Goal: Task Accomplishment & Management: Complete application form

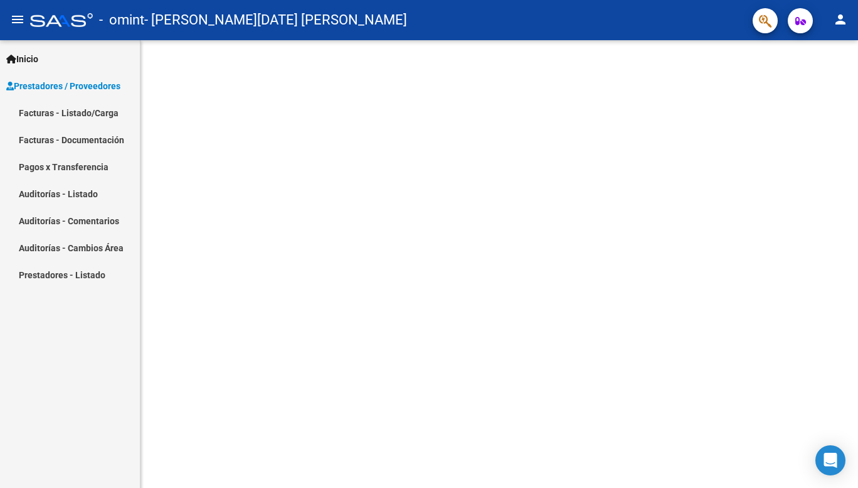
click at [93, 115] on link "Facturas - Listado/Carga" at bounding box center [70, 112] width 140 height 27
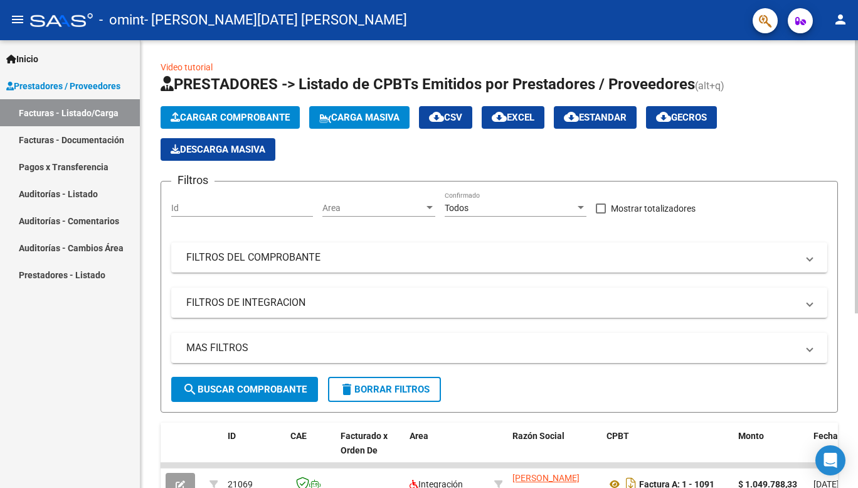
click at [256, 120] on span "Cargar Comprobante" at bounding box center [230, 117] width 119 height 11
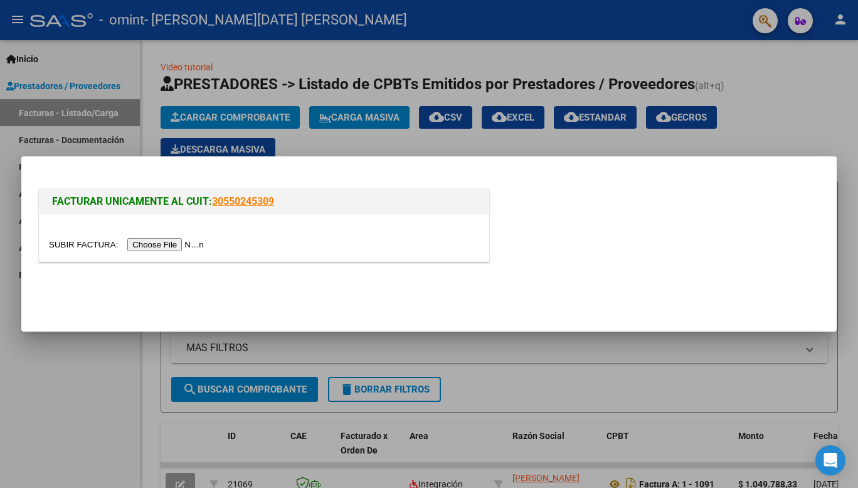
click at [171, 248] on input "file" at bounding box center [128, 244] width 159 height 13
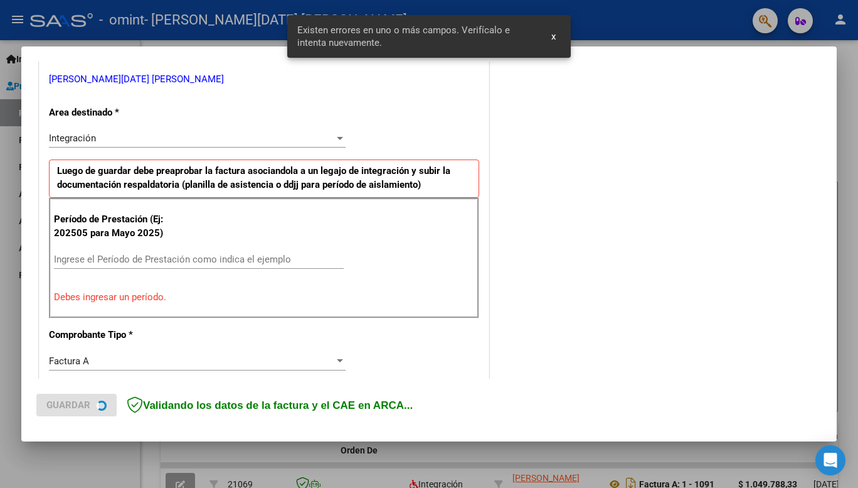
scroll to position [254, 0]
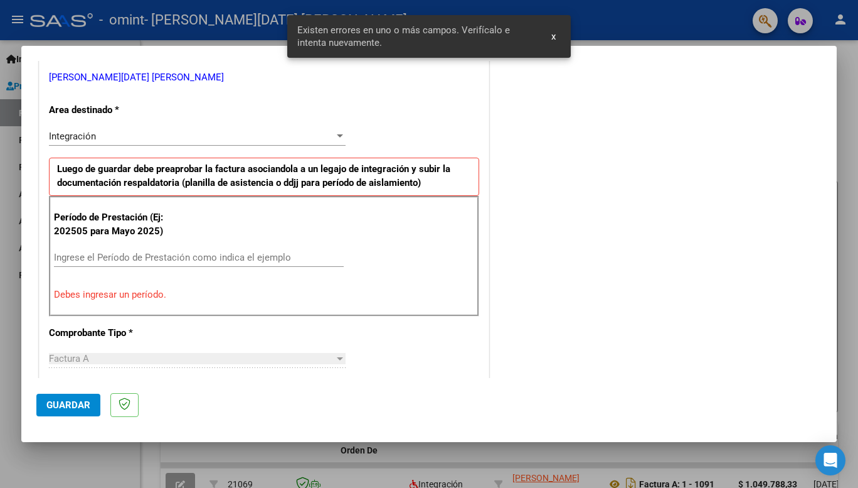
click at [183, 256] on input "Ingrese el Período de Prestación como indica el ejemplo" at bounding box center [199, 257] width 290 height 11
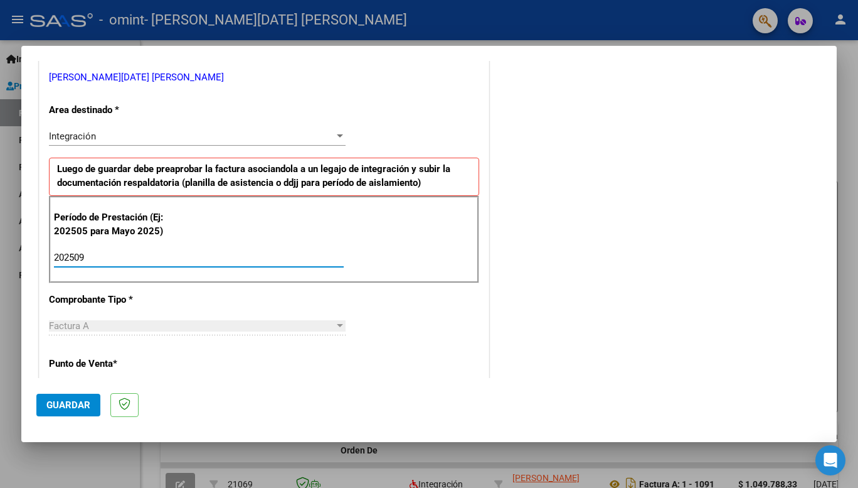
type input "202509"
click at [68, 399] on span "Guardar" at bounding box center [68, 404] width 44 height 11
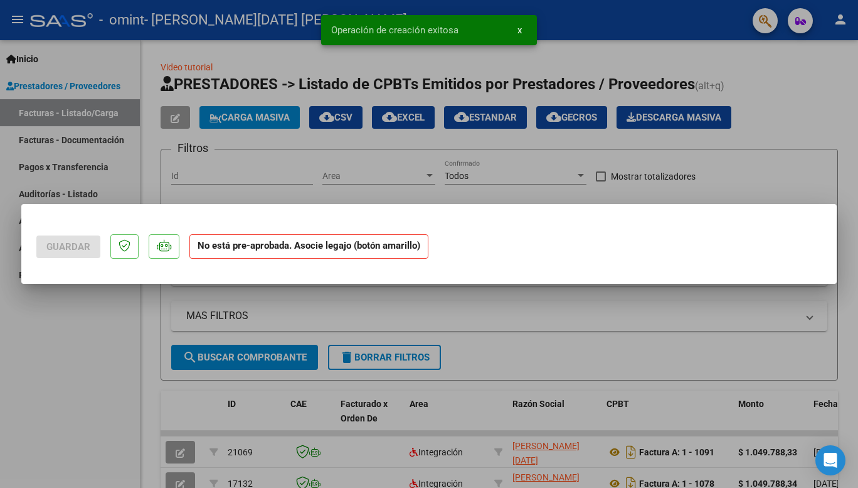
scroll to position [0, 0]
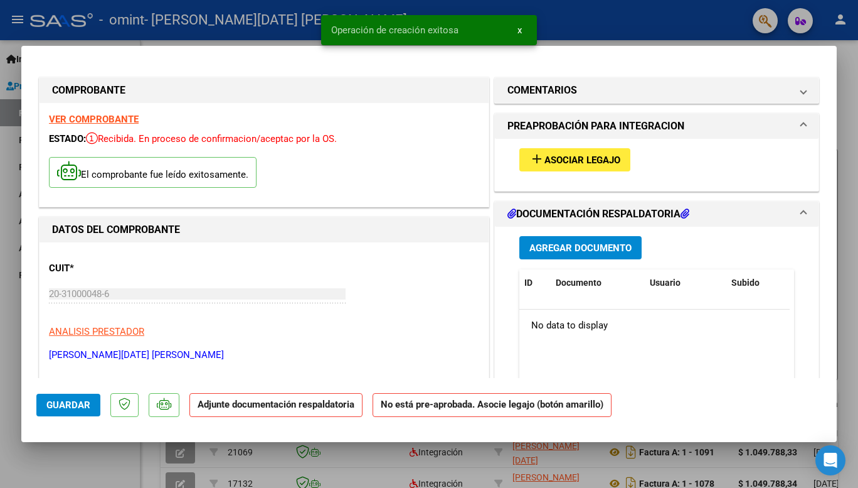
click at [557, 161] on span "Asociar Legajo" at bounding box center [583, 159] width 76 height 11
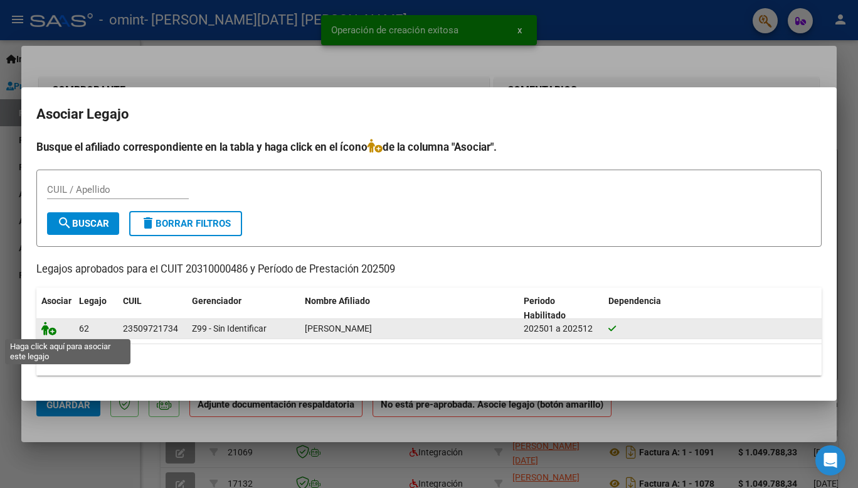
click at [51, 329] on icon at bounding box center [48, 328] width 15 height 14
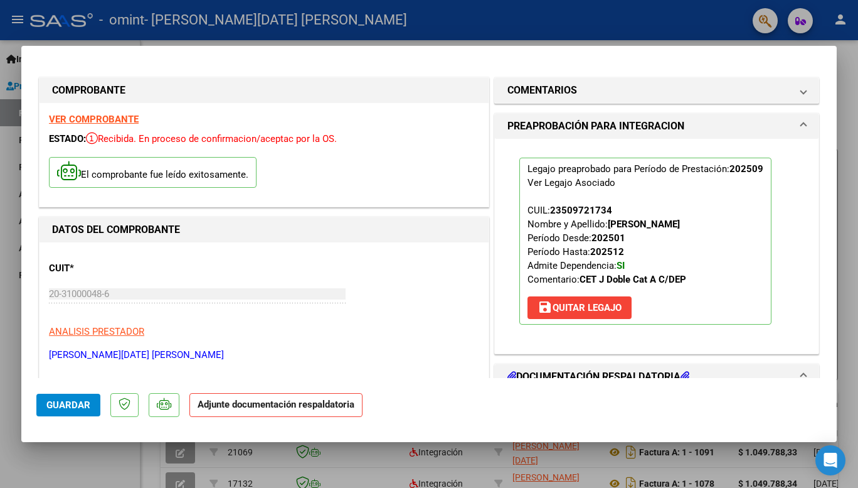
scroll to position [188, 0]
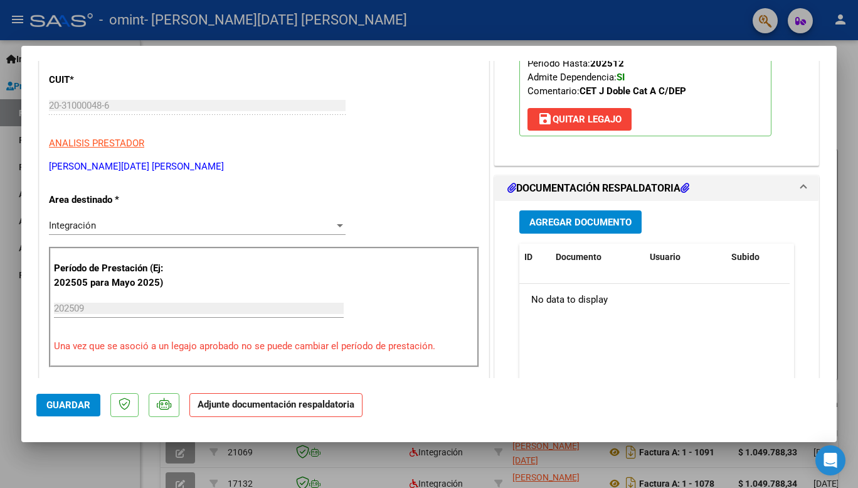
click at [580, 220] on span "Agregar Documento" at bounding box center [581, 221] width 102 height 11
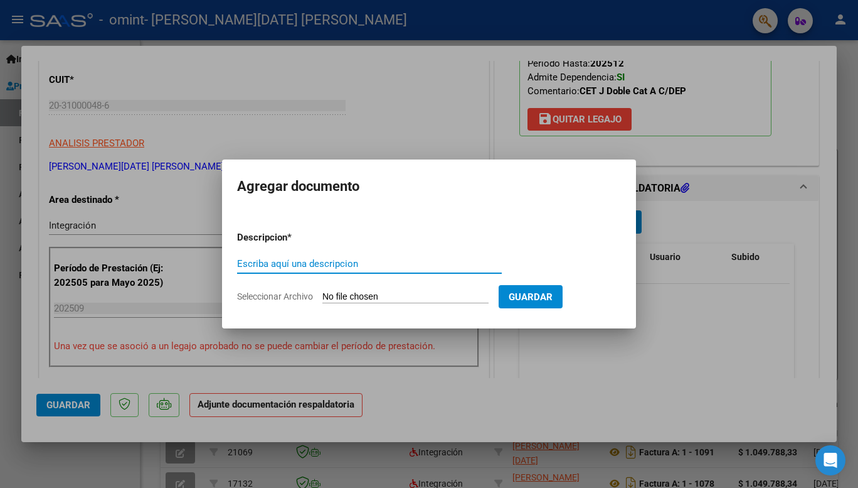
click at [394, 260] on input "Escriba aquí una descripcion" at bounding box center [369, 263] width 265 height 11
type input "planilla de asistencia"
click at [439, 298] on input "Seleccionar Archivo" at bounding box center [406, 297] width 166 height 12
type input "C:\fakepath\P [PERSON_NAME].pdf"
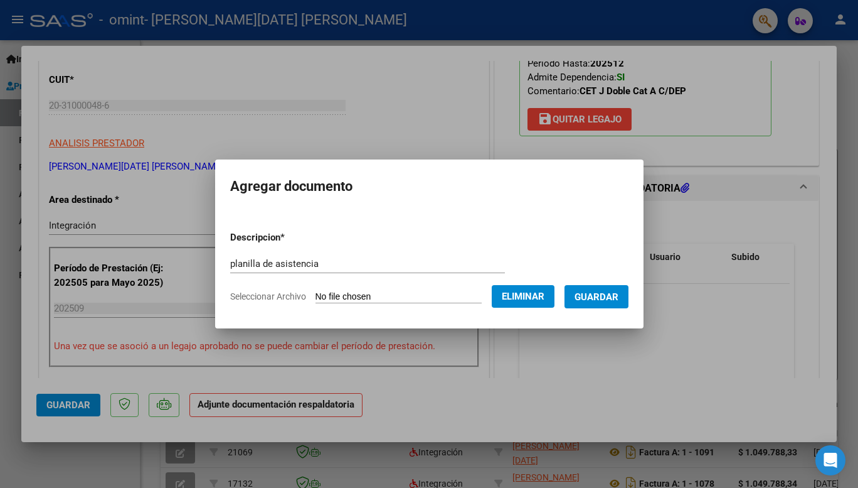
click at [606, 299] on span "Guardar" at bounding box center [597, 296] width 44 height 11
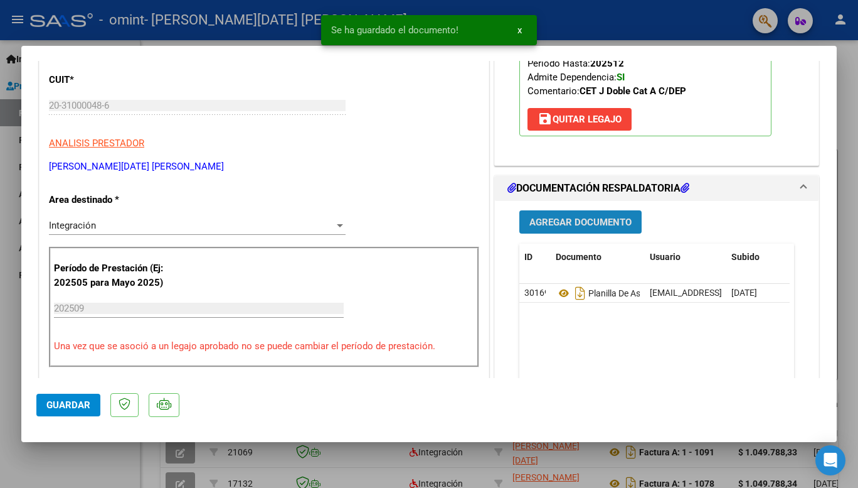
click at [585, 218] on span "Agregar Documento" at bounding box center [581, 221] width 102 height 11
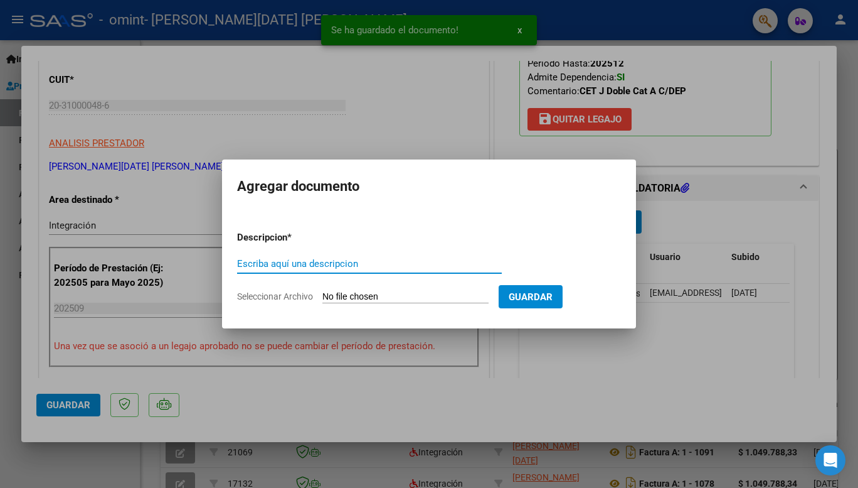
click at [359, 291] on app-file-uploader "Seleccionar Archivo" at bounding box center [368, 296] width 262 height 11
click at [359, 296] on input "Seleccionar Archivo" at bounding box center [406, 297] width 166 height 12
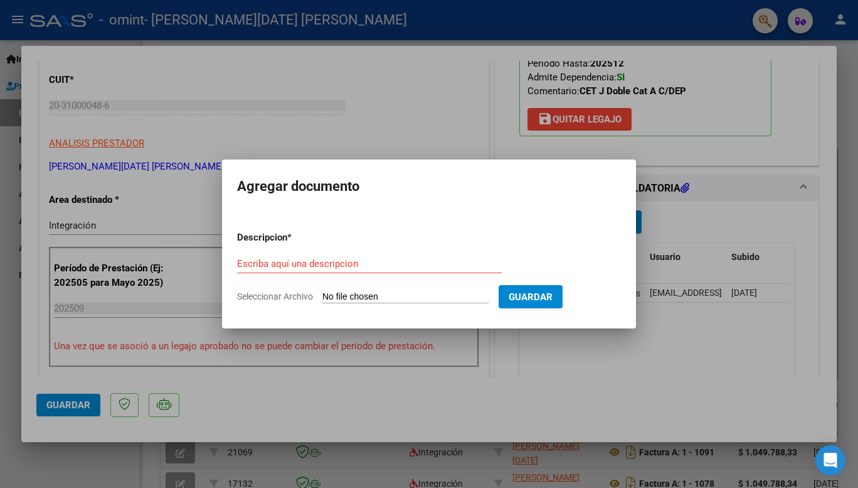
click at [650, 206] on div at bounding box center [429, 244] width 858 height 488
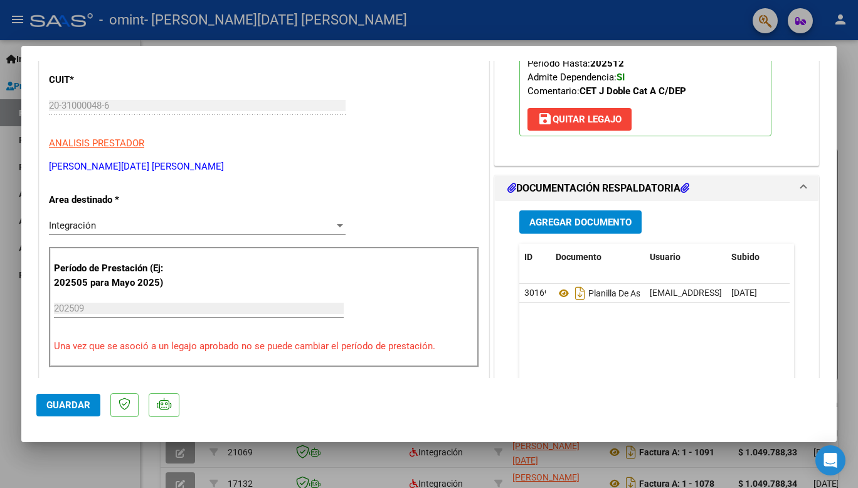
scroll to position [377, 0]
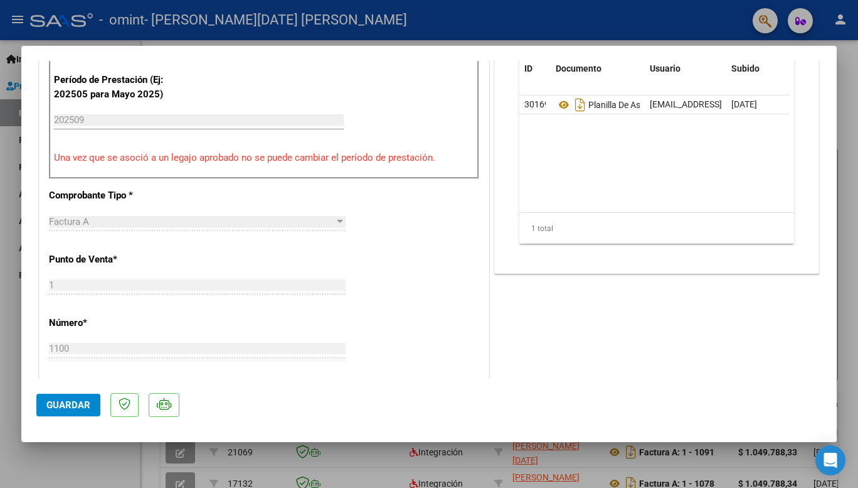
click at [66, 401] on span "Guardar" at bounding box center [68, 404] width 44 height 11
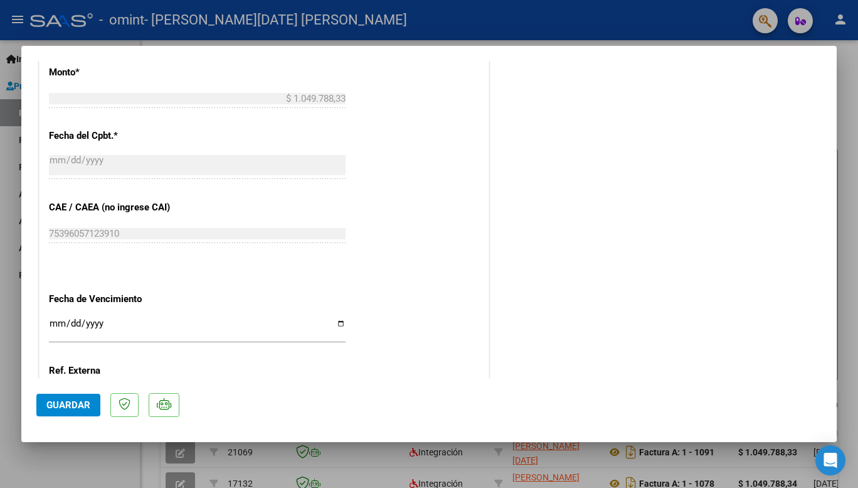
scroll to position [804, 0]
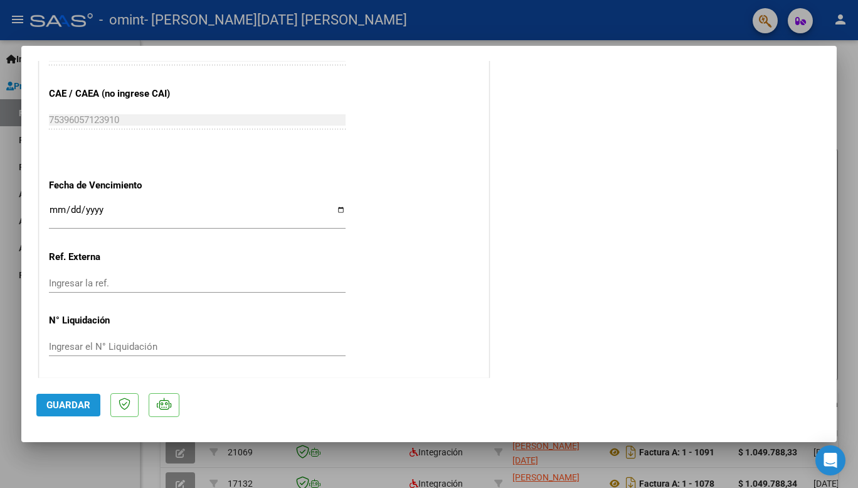
click at [69, 399] on span "Guardar" at bounding box center [68, 404] width 44 height 11
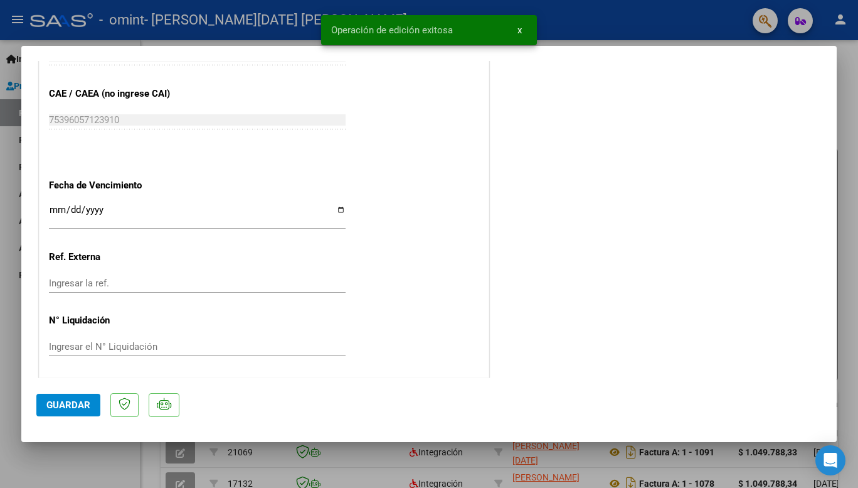
click at [189, 448] on div at bounding box center [429, 244] width 858 height 488
type input "$ 0,00"
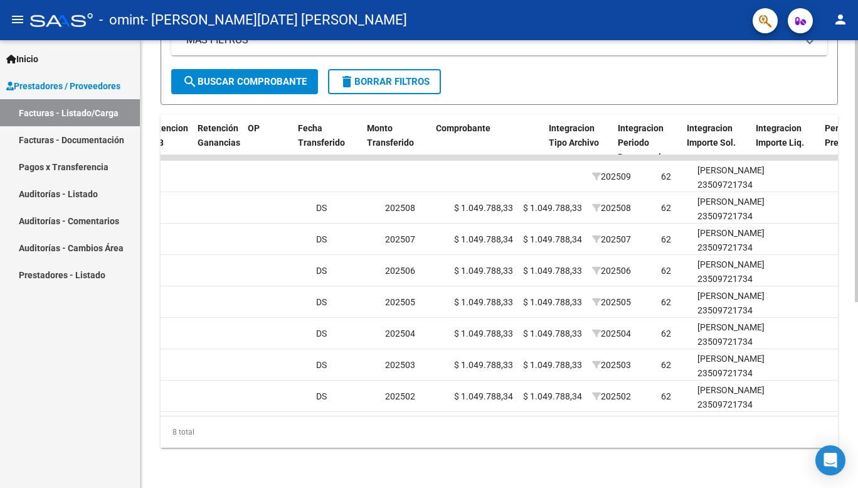
scroll to position [0, 799]
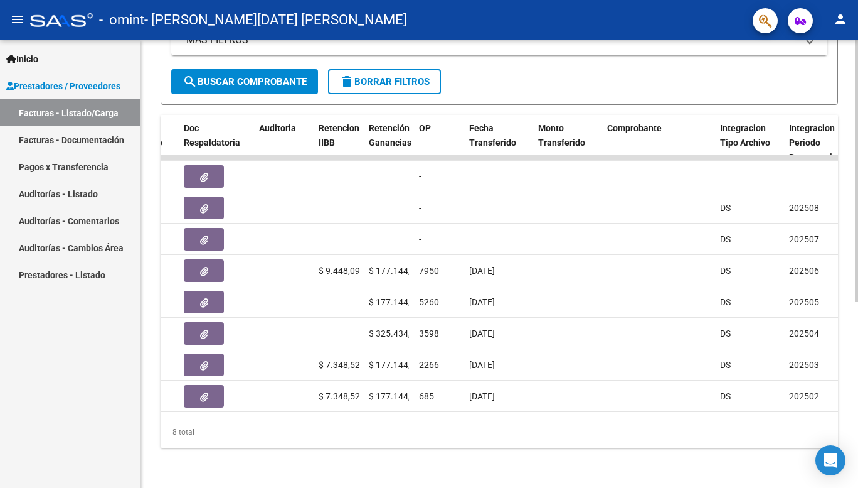
drag, startPoint x: 489, startPoint y: 423, endPoint x: 479, endPoint y: 416, distance: 12.7
click at [480, 423] on div "8 total" at bounding box center [500, 431] width 678 height 31
drag, startPoint x: 479, startPoint y: 416, endPoint x: 462, endPoint y: 418, distance: 17.0
click at [462, 419] on div "8 total" at bounding box center [500, 431] width 678 height 31
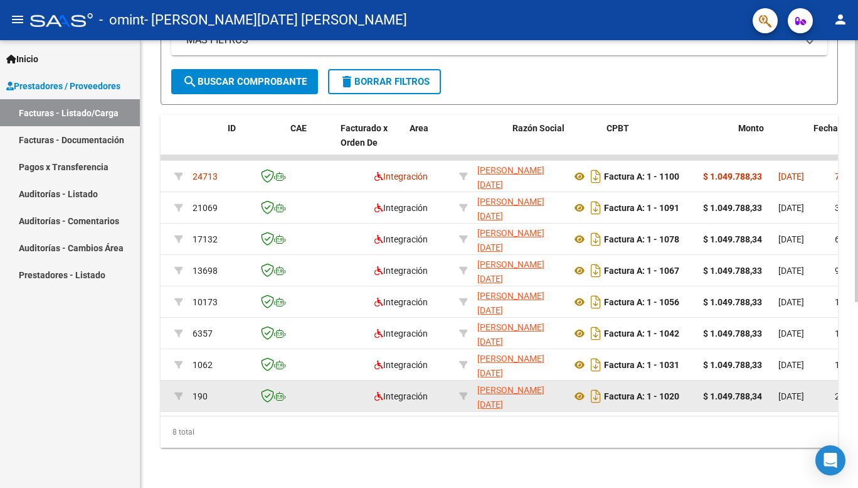
scroll to position [0, 0]
